Goal: Task Accomplishment & Management: Complete application form

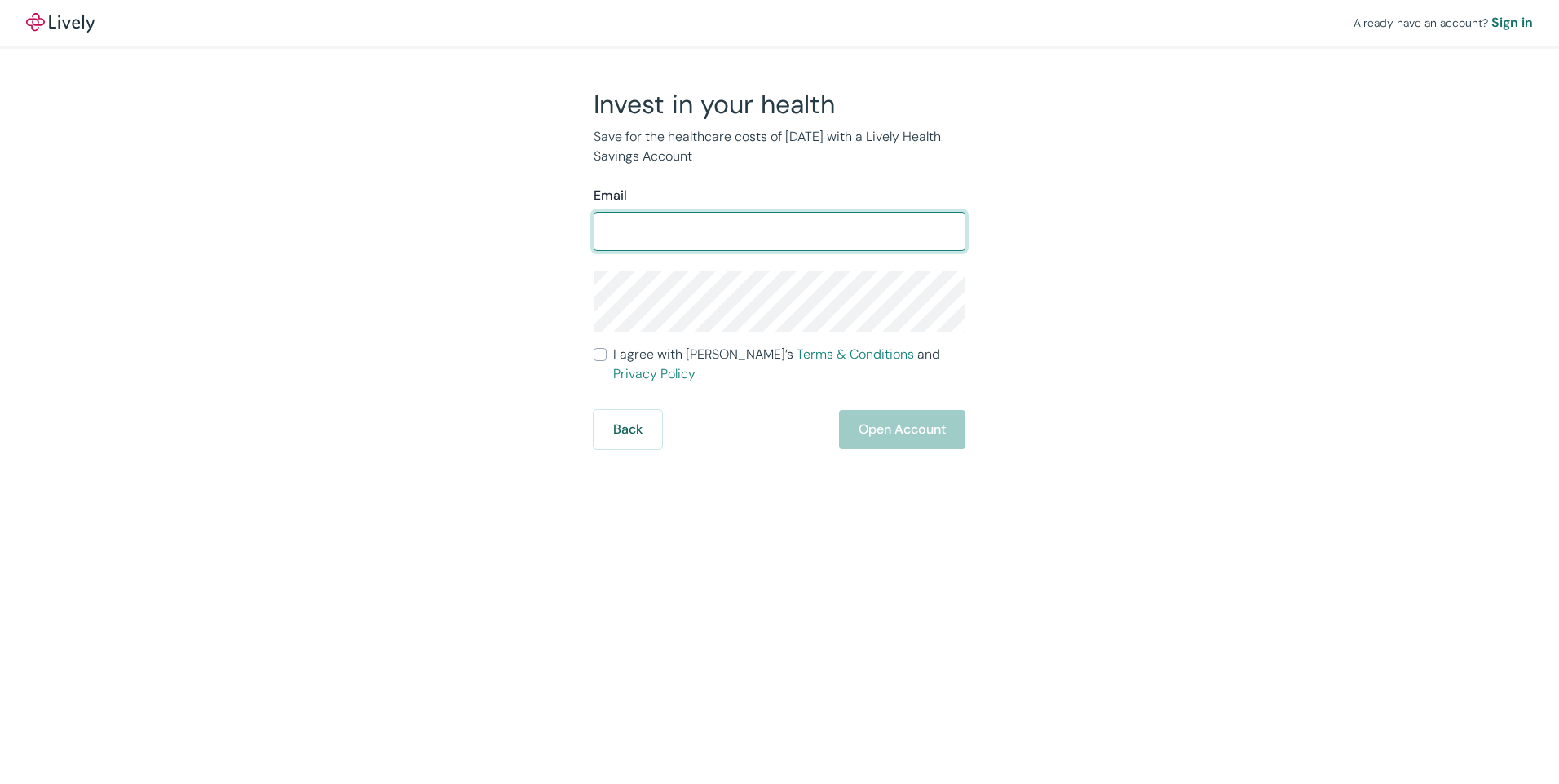
click at [654, 234] on input "Email" at bounding box center [780, 231] width 372 height 32
type input "[PERSON_NAME][EMAIL_ADDRESS][PERSON_NAME][DOMAIN_NAME]"
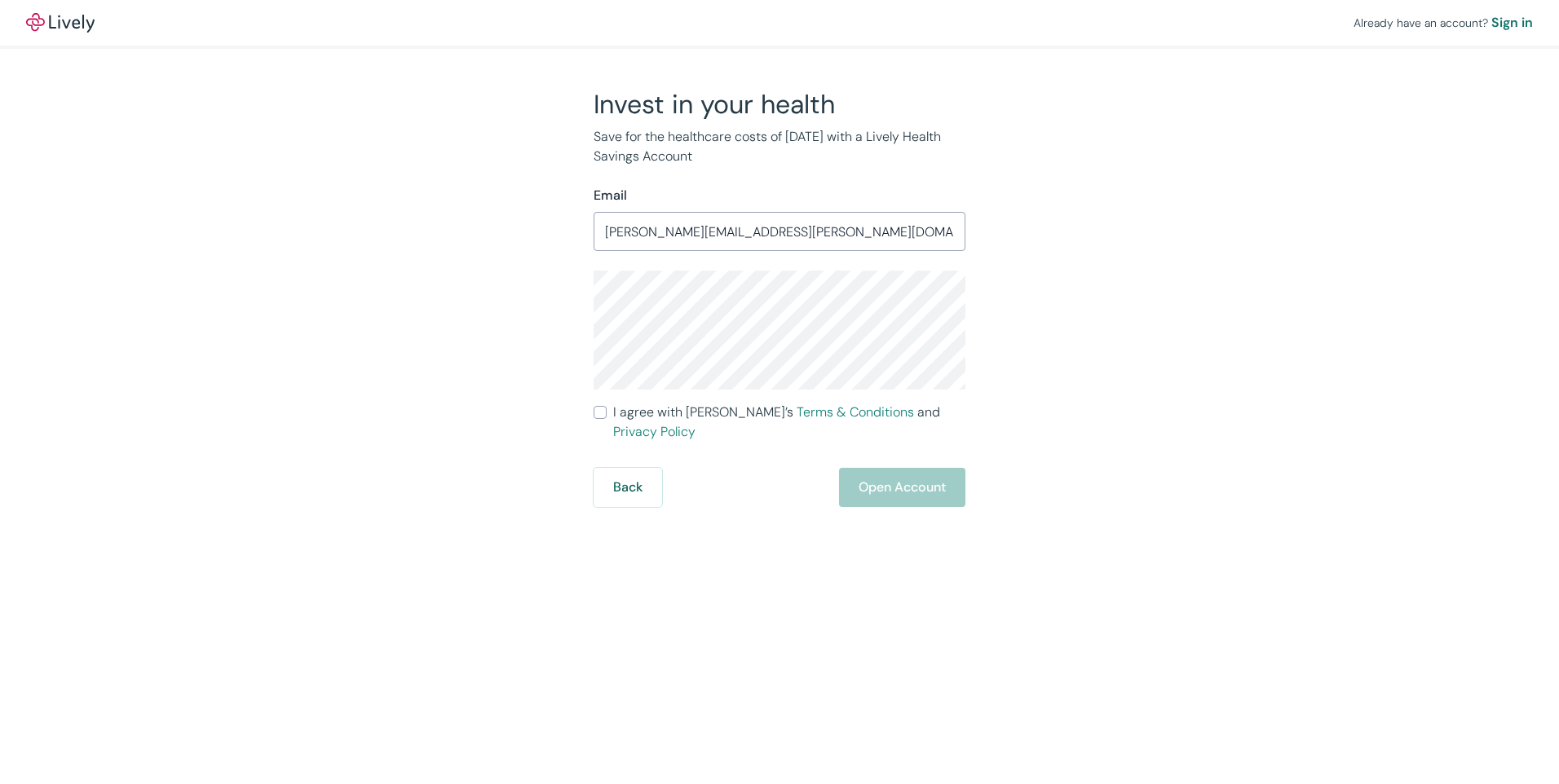
click at [486, 334] on div "Invest in your health Save for the healthcare costs of [DATE] with a Lively Hea…" at bounding box center [770, 297] width 783 height 419
click at [1334, 347] on div "Already have an account? Sign in Invest in your health Save for the healthcare …" at bounding box center [780, 253] width 1559 height 507
click at [132, 412] on div "Already have an account? Sign in Invest in your health Save for the healthcare …" at bounding box center [780, 253] width 1559 height 507
click at [465, 392] on div "Invest in your health Save for the healthcare costs of [DATE] with a Lively Hea…" at bounding box center [770, 297] width 783 height 419
click at [597, 419] on label "I agree with Lively’s Terms & Conditions and Privacy Policy" at bounding box center [780, 422] width 372 height 39
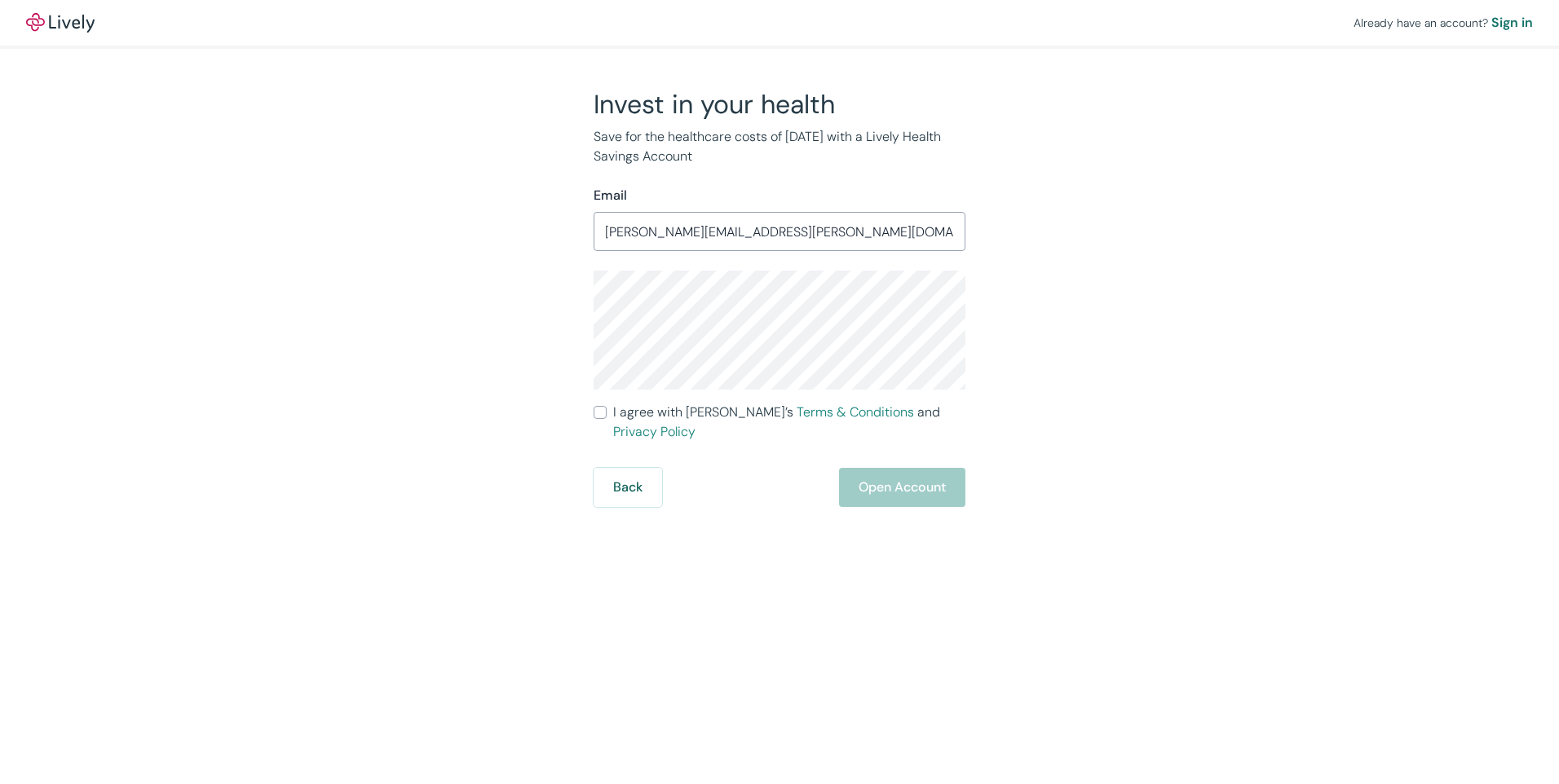
click at [597, 419] on input "I agree with Lively’s Terms & Conditions and Privacy Policy" at bounding box center [600, 412] width 13 height 13
checkbox input "true"
click at [902, 484] on button "Open Account" at bounding box center [902, 487] width 127 height 39
